Goal: Transaction & Acquisition: Purchase product/service

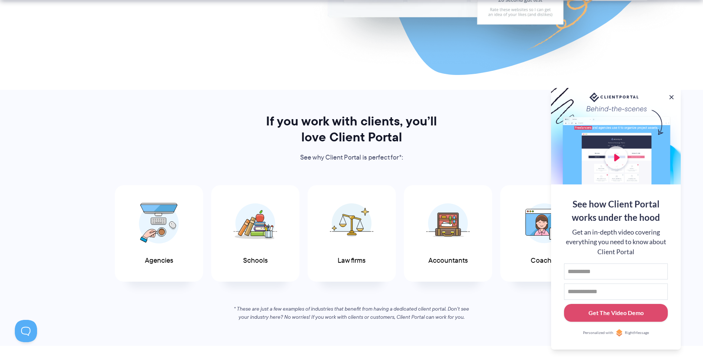
scroll to position [279, 0]
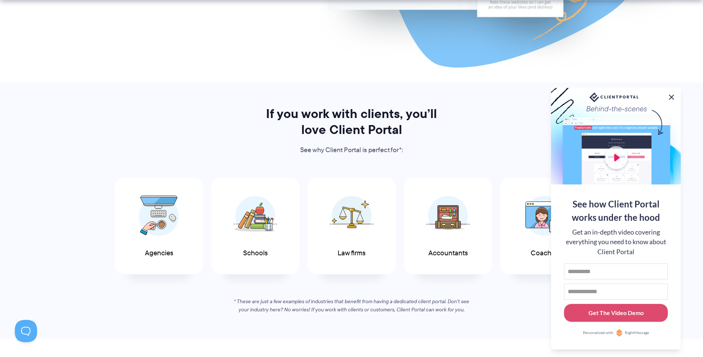
click at [674, 97] on button at bounding box center [671, 97] width 9 height 9
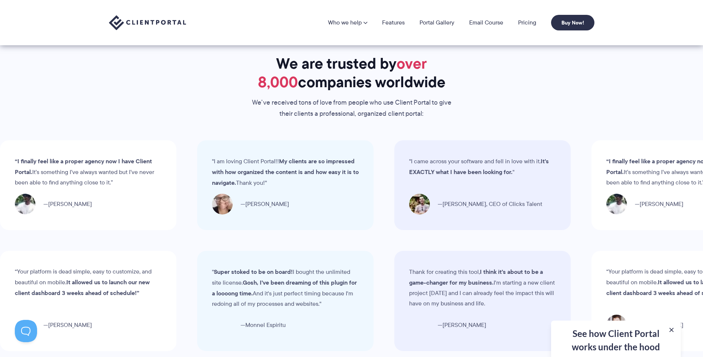
scroll to position [2102, 0]
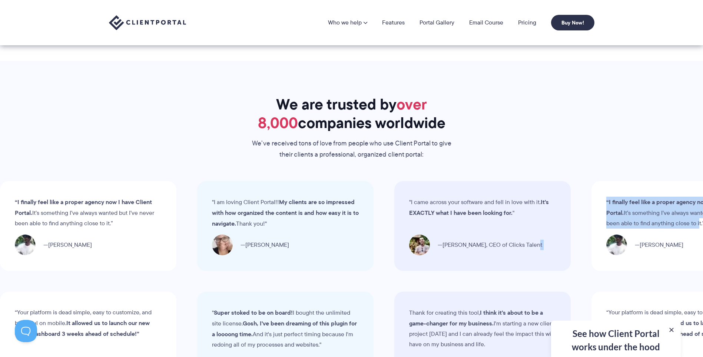
drag, startPoint x: 586, startPoint y: 228, endPoint x: 456, endPoint y: 235, distance: 130.0
click at [456, 235] on div "“I finally feel like a proper agency now I have Client Portal. It’s something I…" at bounding box center [351, 226] width 703 height 90
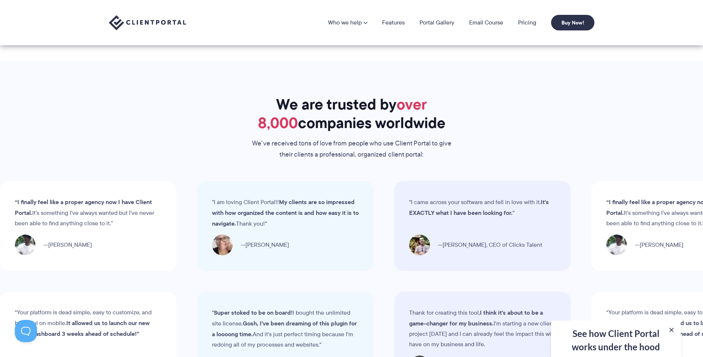
click at [191, 153] on div "We are trusted by over 8,000 companies worldwide We’ve received tons of love fr…" at bounding box center [352, 128] width 504 height 66
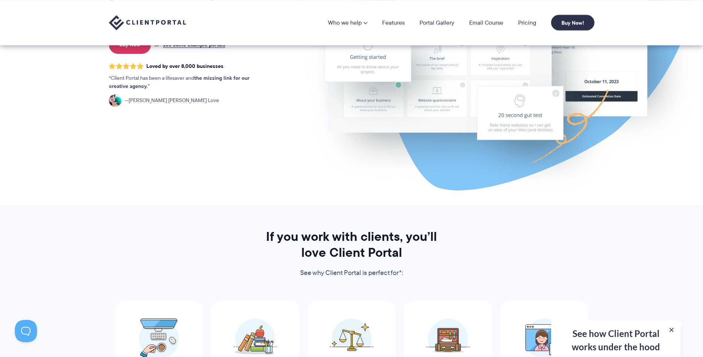
scroll to position [149, 0]
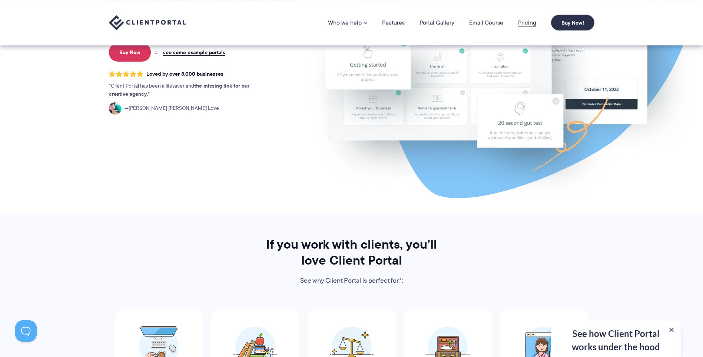
click at [528, 25] on link "Pricing" at bounding box center [527, 23] width 18 height 6
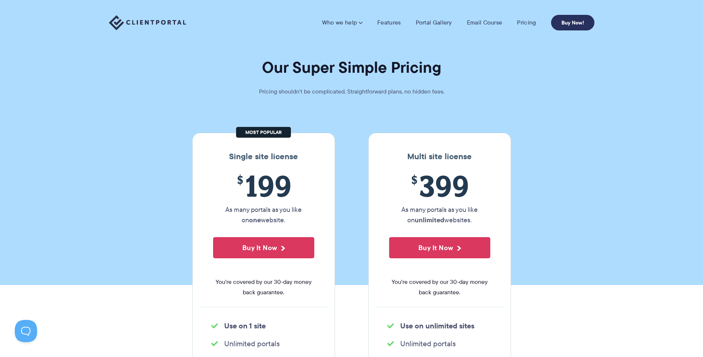
click at [576, 23] on link "Buy Now!" at bounding box center [572, 23] width 43 height 16
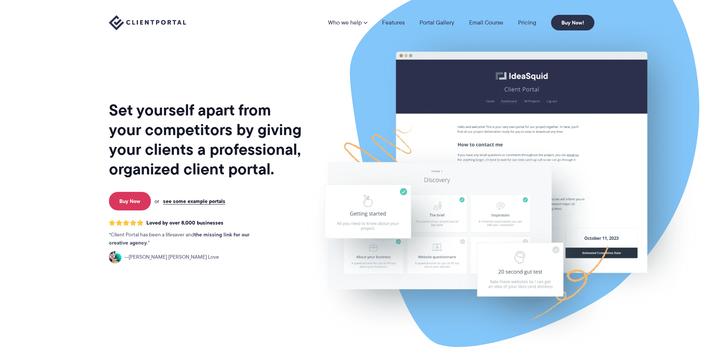
click at [532, 24] on link "Pricing" at bounding box center [527, 23] width 18 height 6
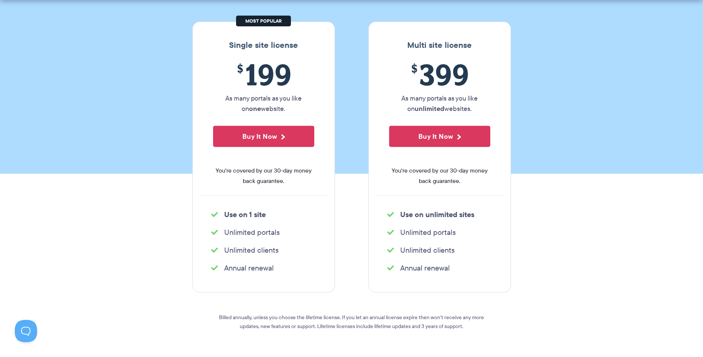
scroll to position [148, 0]
